Goal: Communication & Community: Answer question/provide support

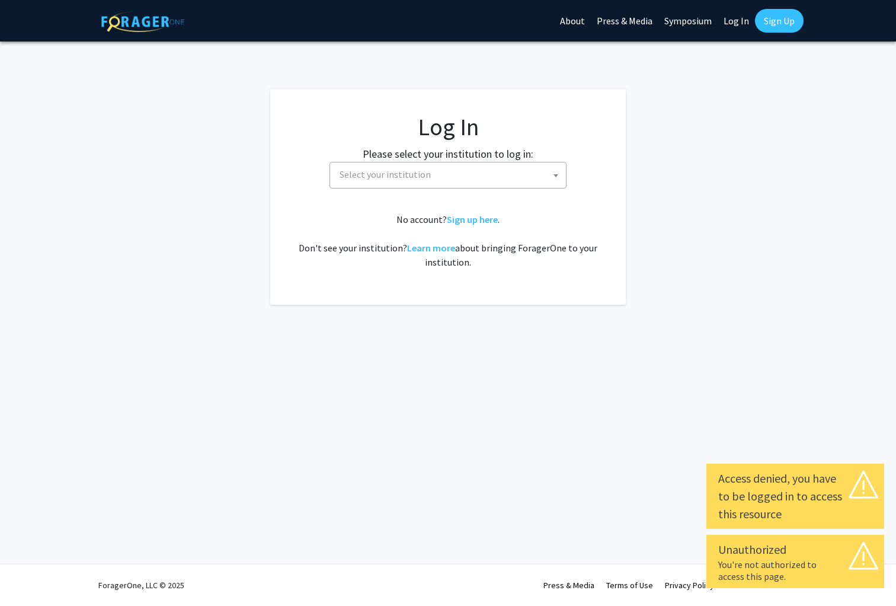
click at [463, 171] on span "Select your institution" at bounding box center [450, 174] width 231 height 24
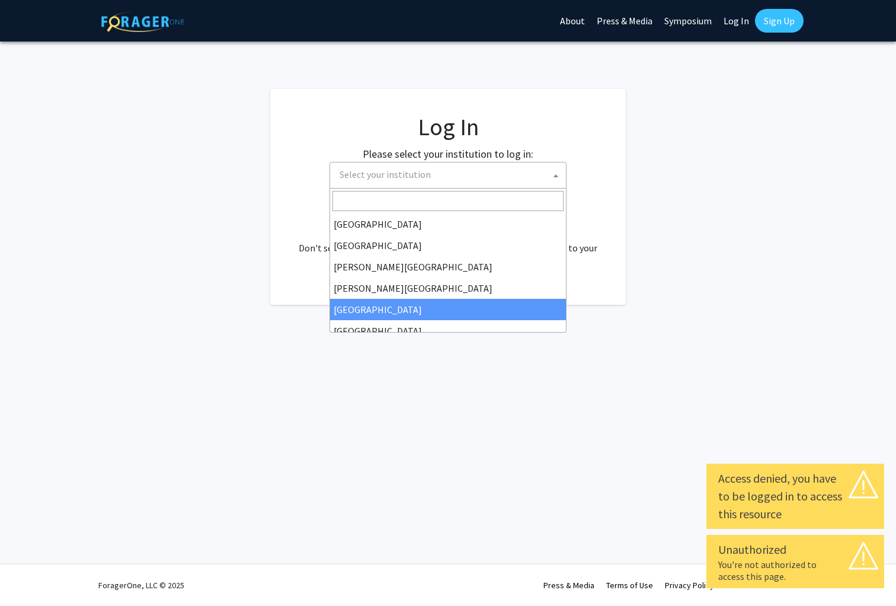
scroll to position [33, 0]
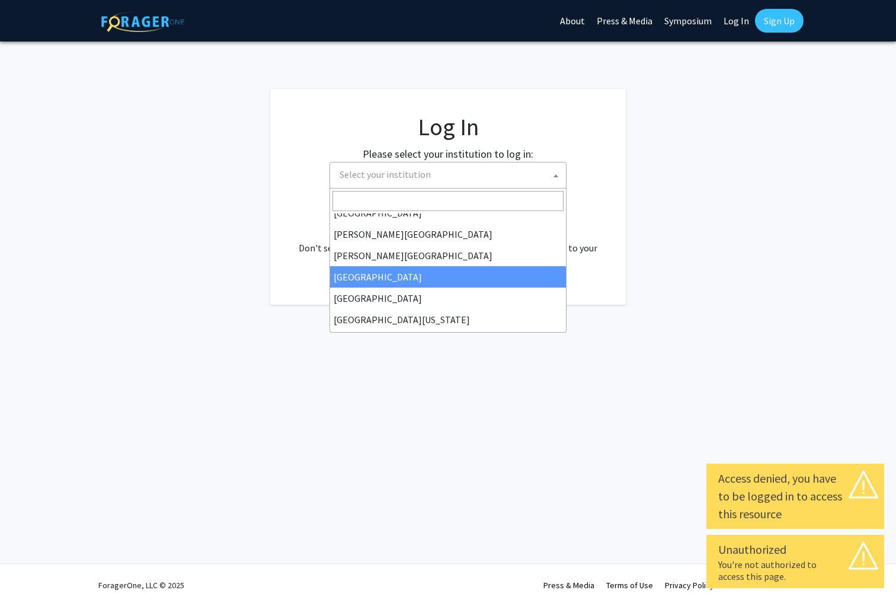
drag, startPoint x: 428, startPoint y: 287, endPoint x: 427, endPoint y: 279, distance: 8.4
select select "6"
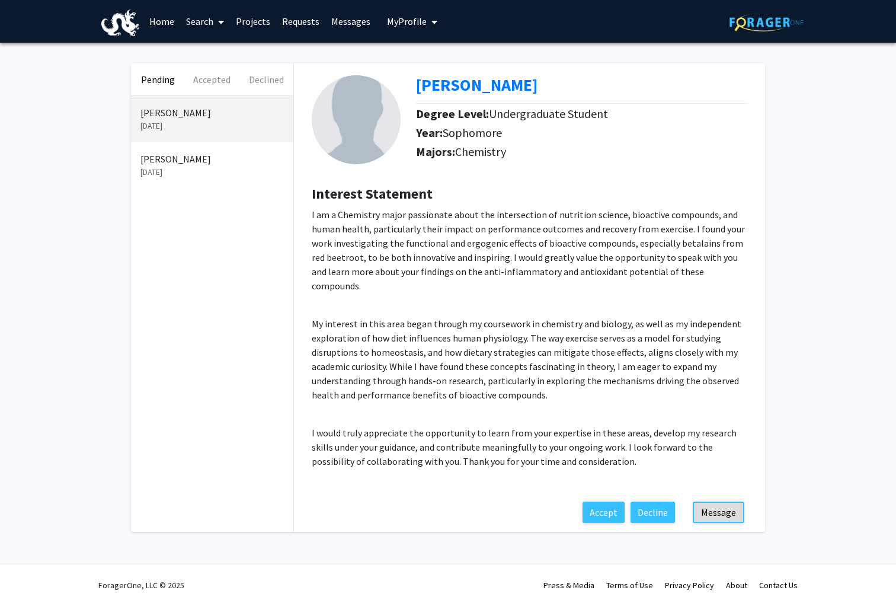
click at [719, 501] on button "Message" at bounding box center [719, 511] width 52 height 21
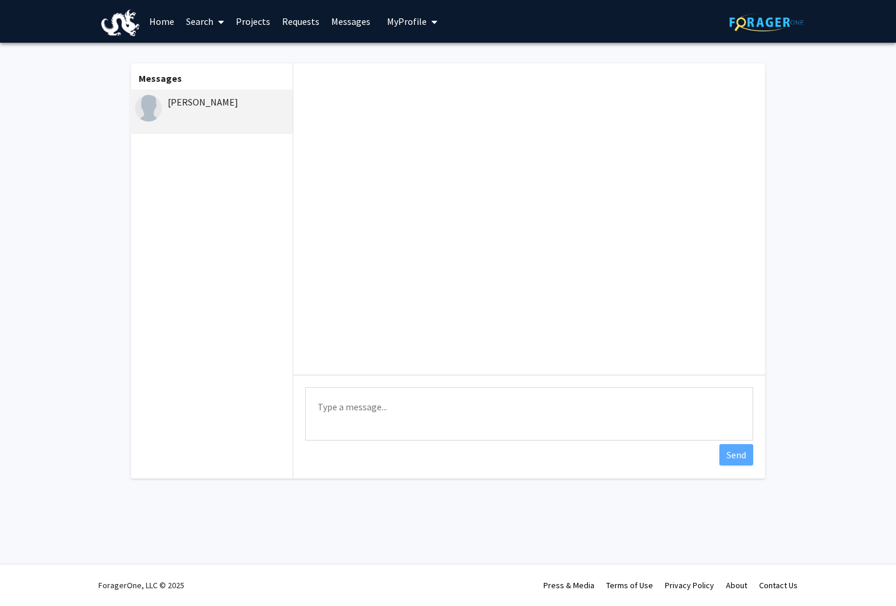
click at [358, 430] on textarea "Type a message" at bounding box center [529, 413] width 448 height 53
paste textarea "Hi [PERSON_NAME], Thank you for reaching out and expressing interest in my rese…"
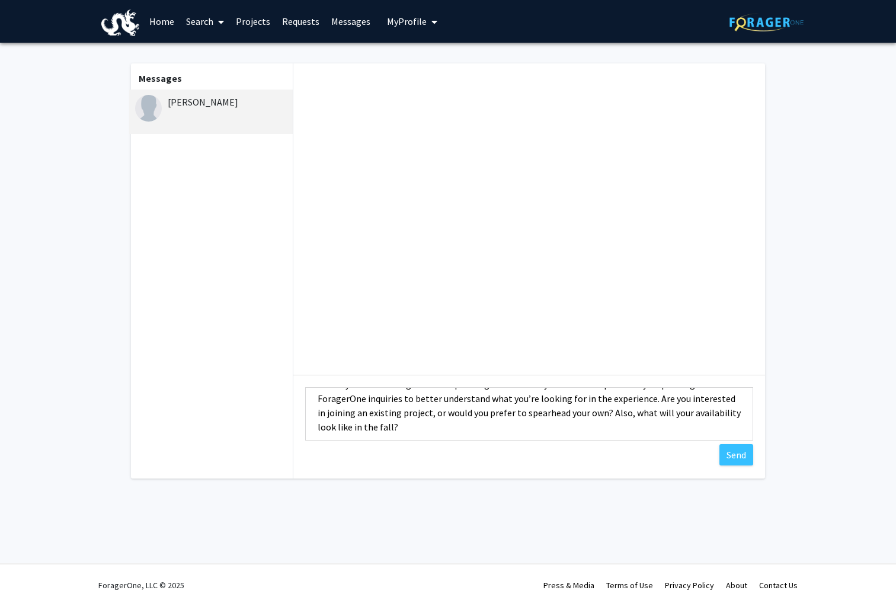
scroll to position [12, 0]
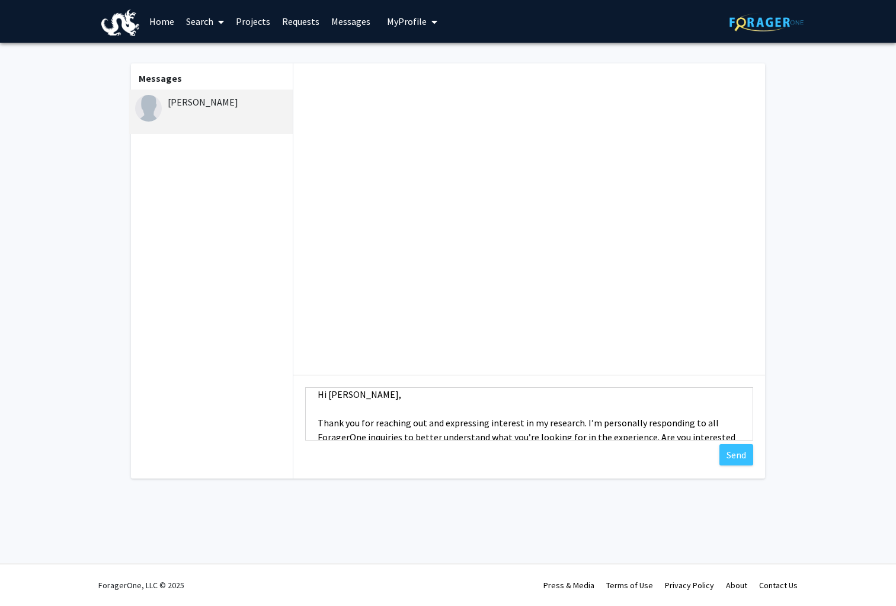
click at [336, 421] on textarea "Hi [PERSON_NAME], Thank you for reaching out and expressing interest in my rese…" at bounding box center [529, 413] width 448 height 53
click at [337, 412] on textarea "Hi [PERSON_NAME], Thank you for reaching out and expressing interest in my rese…" at bounding box center [529, 413] width 448 height 53
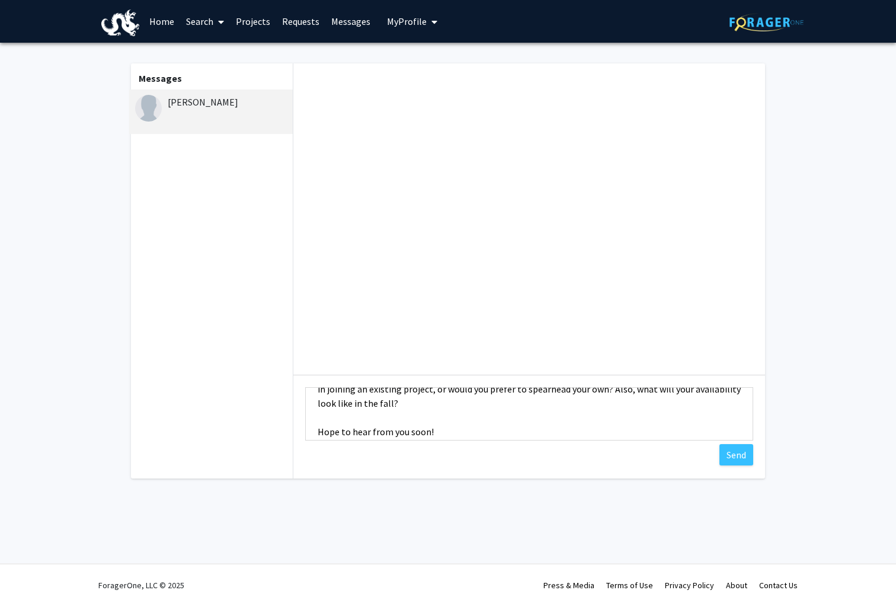
scroll to position [68, 0]
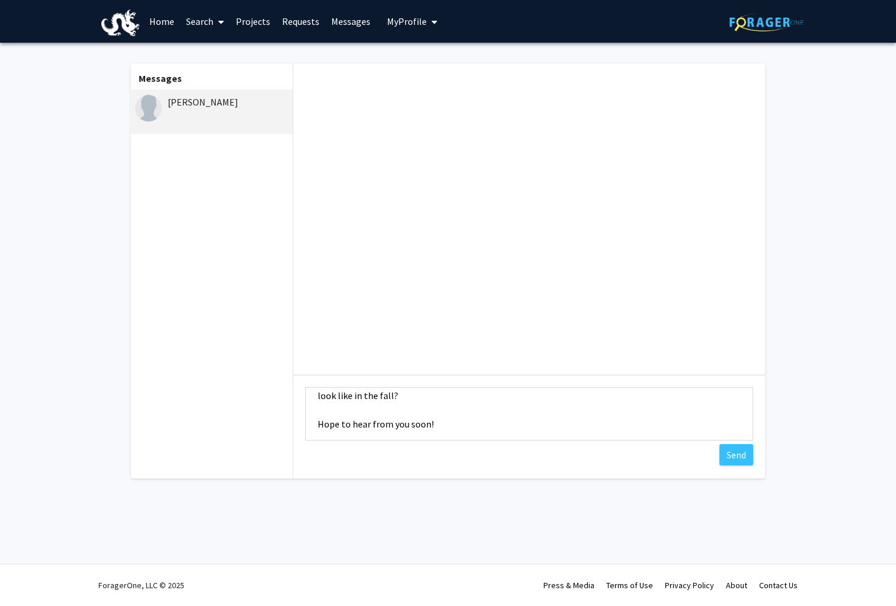
click at [358, 413] on textarea "Hi [PERSON_NAME], Thank you for reaching out and expressing interest in my rese…" at bounding box center [529, 413] width 448 height 53
click at [347, 417] on textarea "Hi [PERSON_NAME], Thank you for reaching out and expressing interest in my rese…" at bounding box center [529, 413] width 448 height 53
type textarea "Hi [PERSON_NAME], Thank you for reaching out and expressing interest in my rese…"
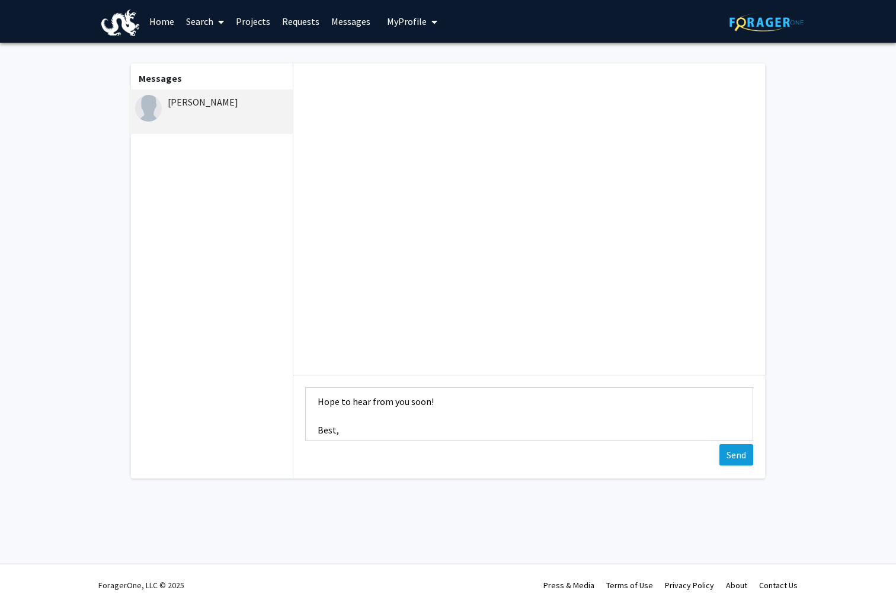
click at [729, 448] on button "Send" at bounding box center [736, 454] width 34 height 21
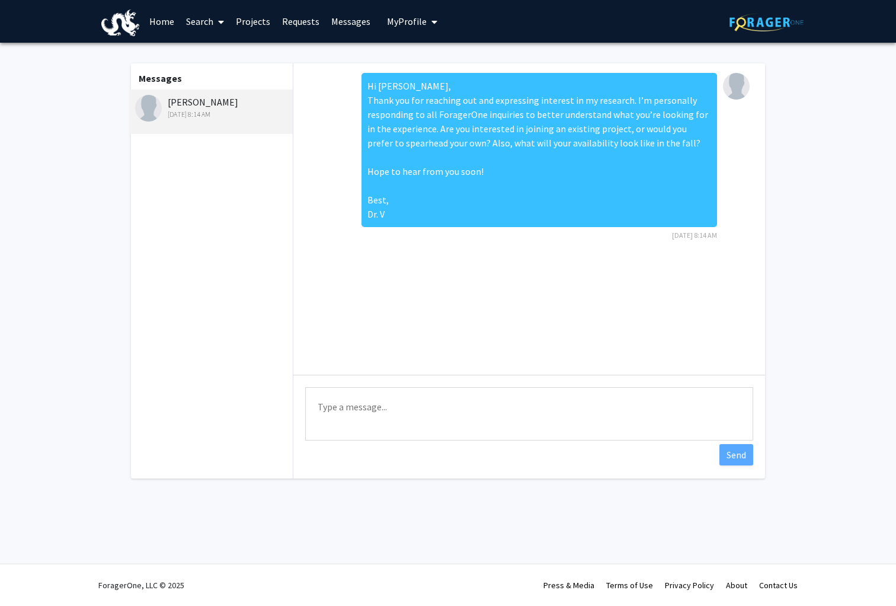
scroll to position [0, 0]
